Goal: Find specific page/section: Find specific page/section

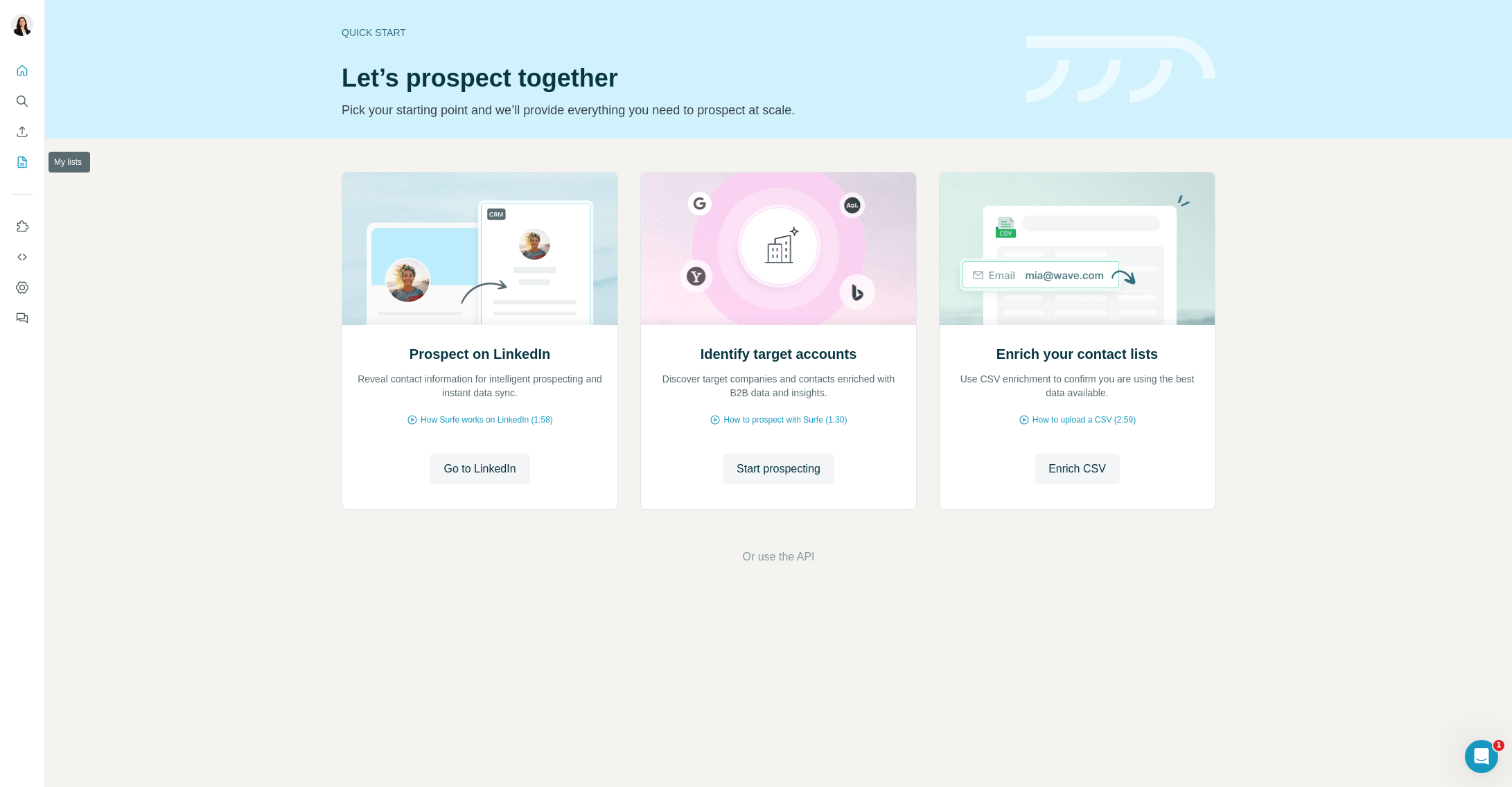
click at [25, 165] on icon "My lists" at bounding box center [22, 162] width 14 height 14
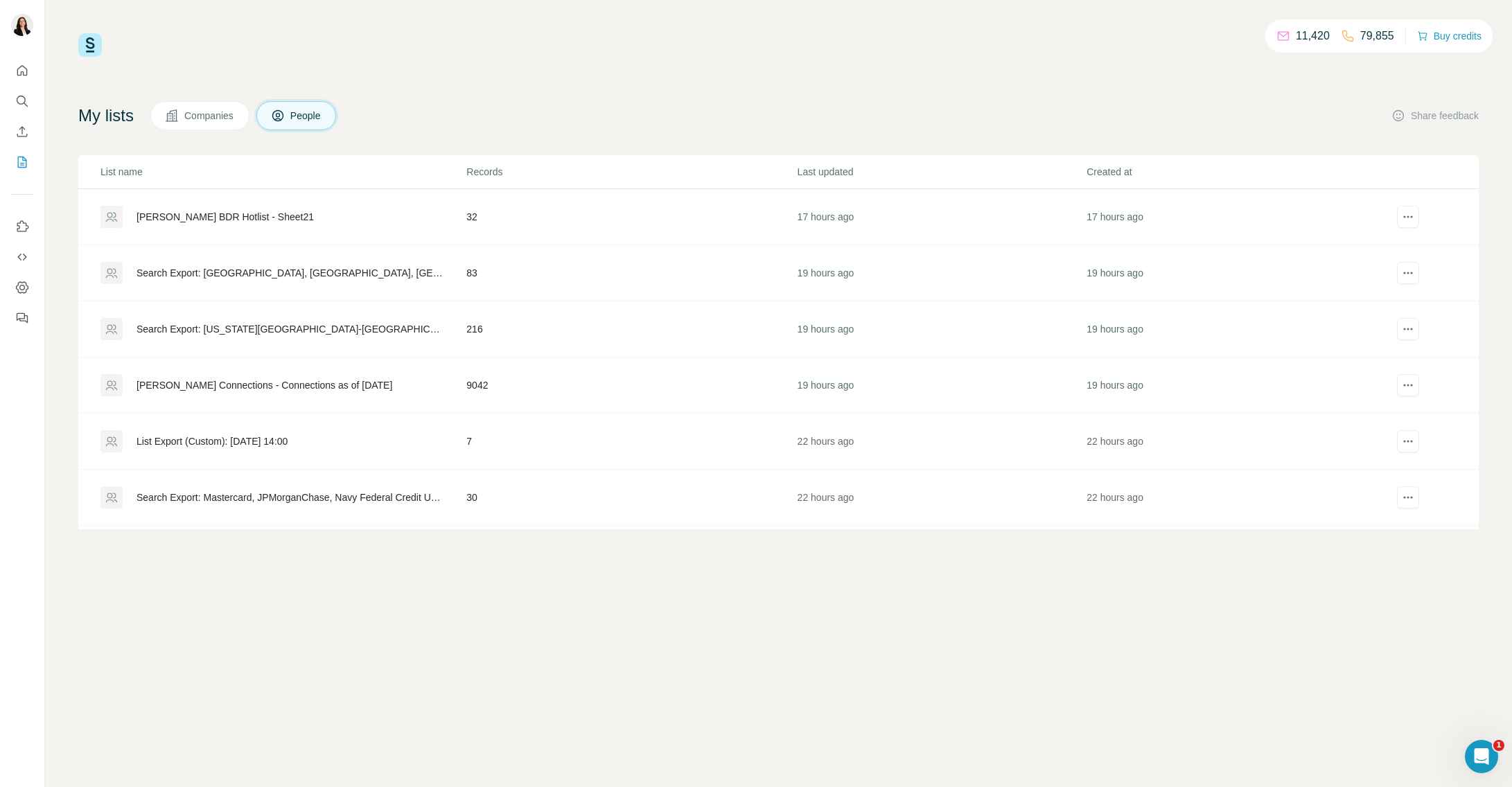
click at [281, 218] on div "[PERSON_NAME] BDR Hotlist - Sheet21" at bounding box center [225, 216] width 177 height 14
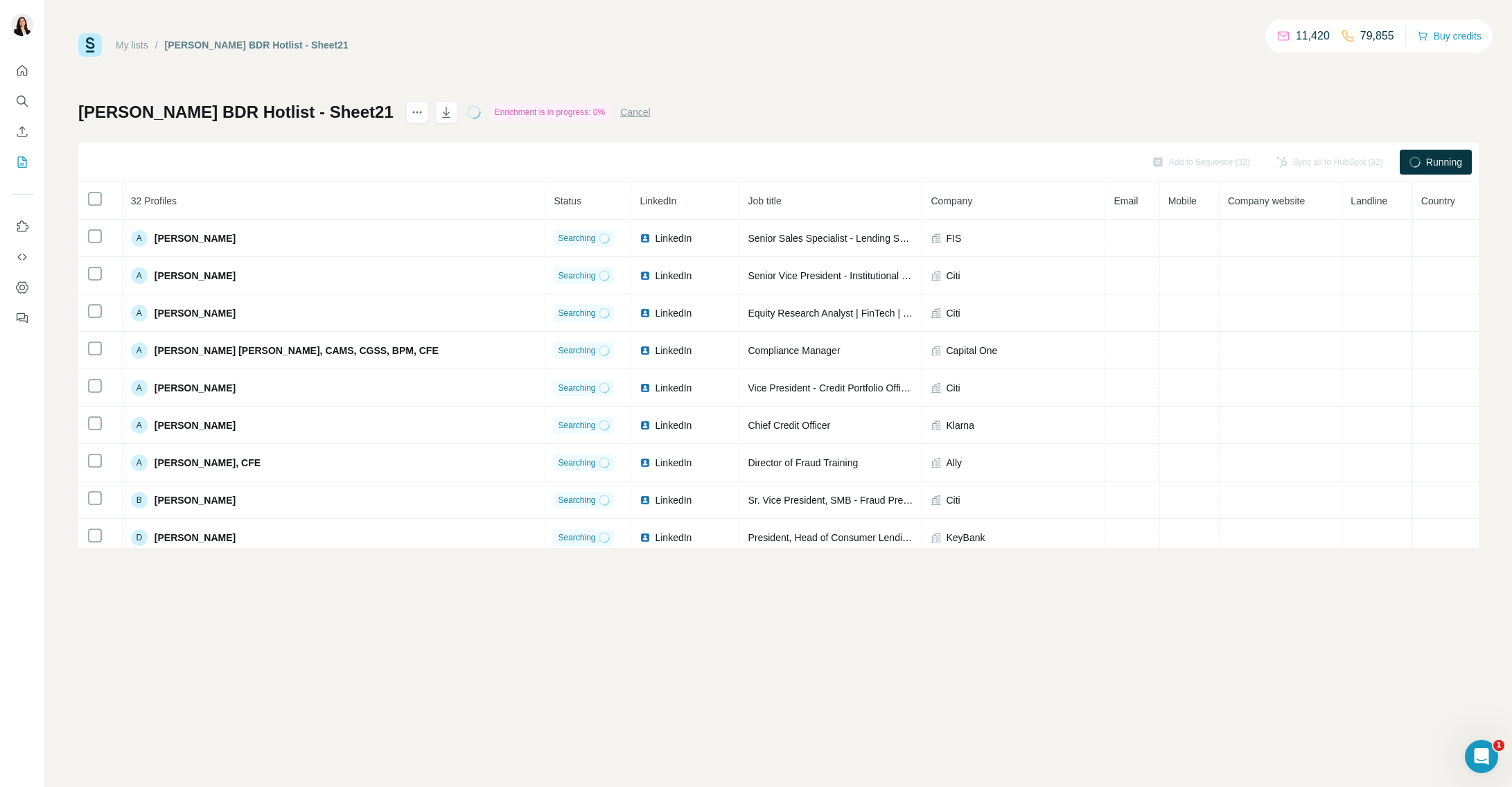
click at [582, 108] on div "Enrichment is in progress: 0%" at bounding box center [549, 112] width 118 height 17
click at [764, 29] on div "My lists / [PERSON_NAME] BDR Hotlist - Sheet21 11,420 79,855 Buy credits [PERSO…" at bounding box center [778, 393] width 1467 height 787
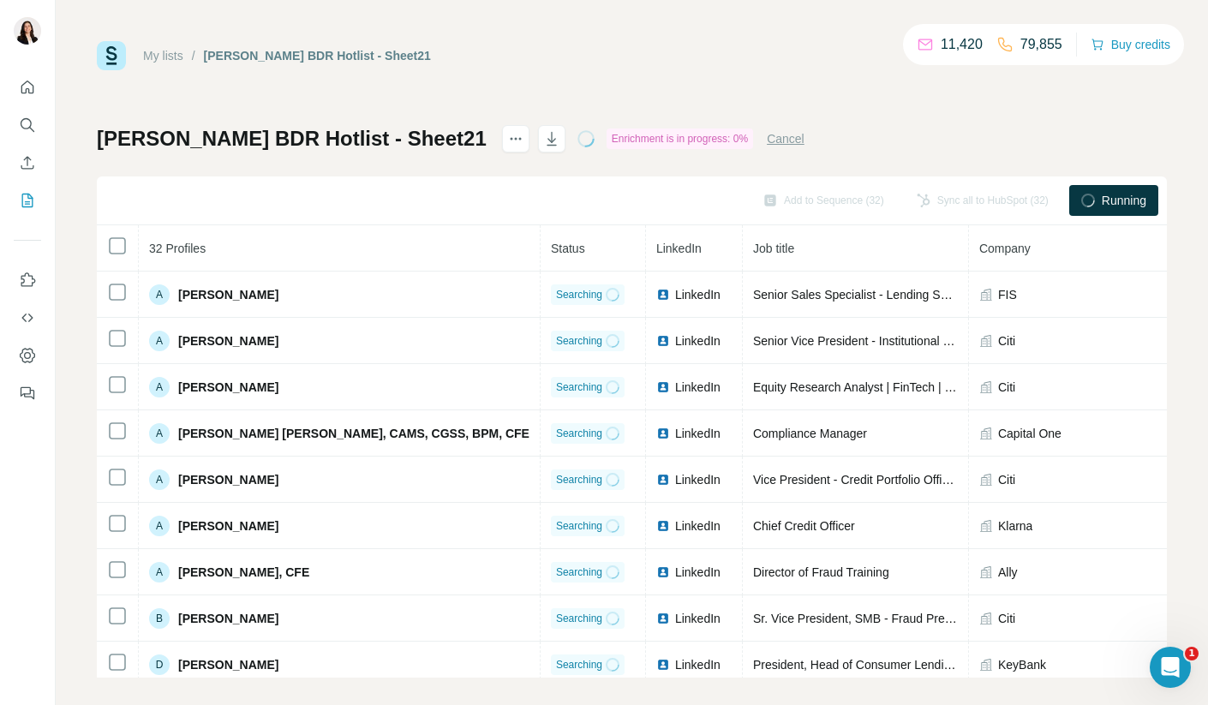
click at [847, 103] on div "My lists / [PERSON_NAME] BDR Hotlist - Sheet21 11,420 79,855 Buy credits [PERSO…" at bounding box center [632, 359] width 1070 height 636
